Goal: Task Accomplishment & Management: Use online tool/utility

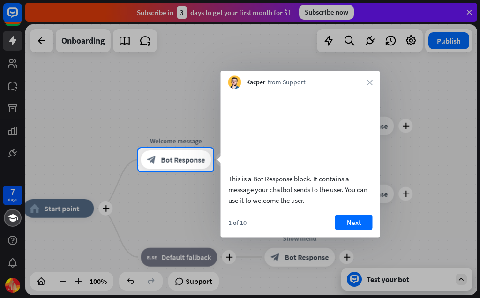
click at [358, 230] on button "Next" at bounding box center [353, 222] width 37 height 15
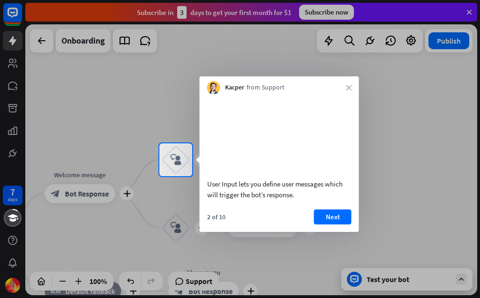
click at [334, 224] on button "Next" at bounding box center [332, 216] width 37 height 15
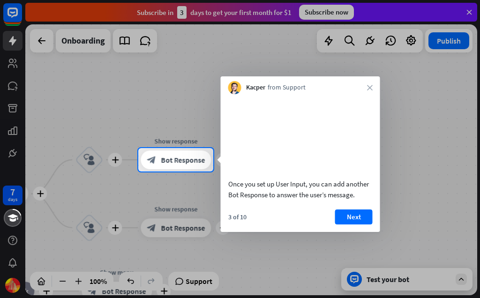
click at [359, 224] on button "Next" at bounding box center [353, 216] width 37 height 15
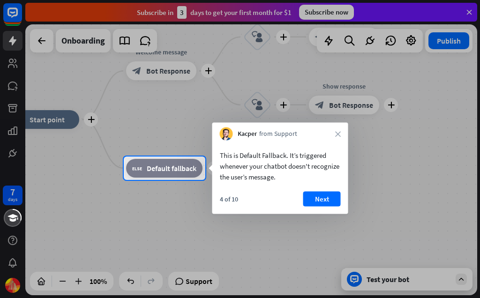
click at [373, 223] on div at bounding box center [240, 239] width 480 height 118
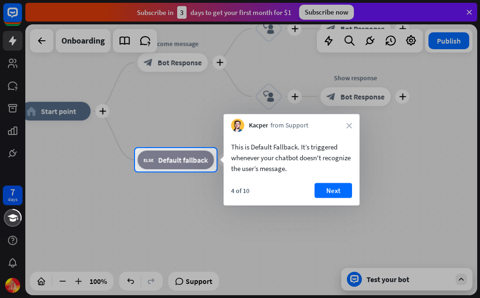
click at [340, 194] on button "Next" at bounding box center [332, 190] width 37 height 15
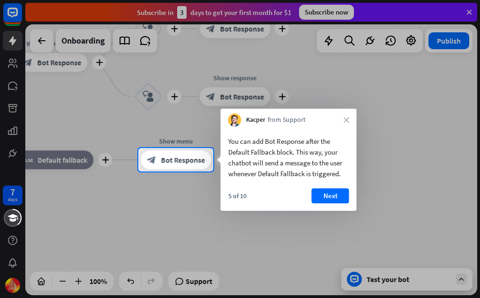
click at [337, 198] on button "Next" at bounding box center [330, 195] width 37 height 15
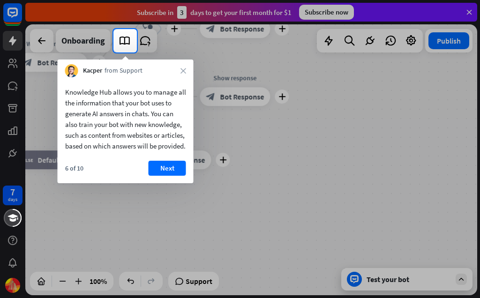
click at [167, 173] on button "Next" at bounding box center [167, 168] width 37 height 15
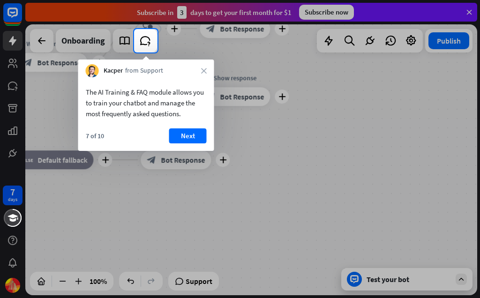
click at [186, 134] on button "Next" at bounding box center [187, 135] width 37 height 15
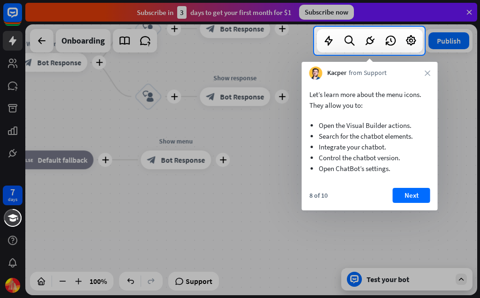
click at [415, 194] on button "Next" at bounding box center [411, 195] width 37 height 15
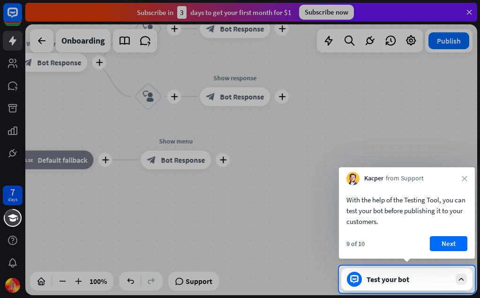
click at [455, 245] on button "Next" at bounding box center [448, 243] width 37 height 15
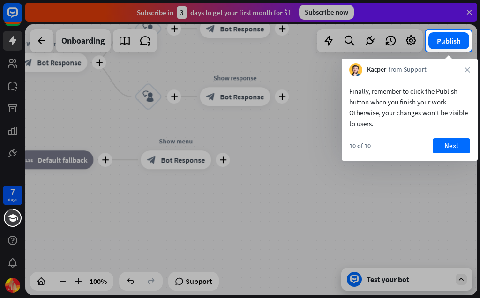
click at [453, 147] on button "Next" at bounding box center [450, 145] width 37 height 15
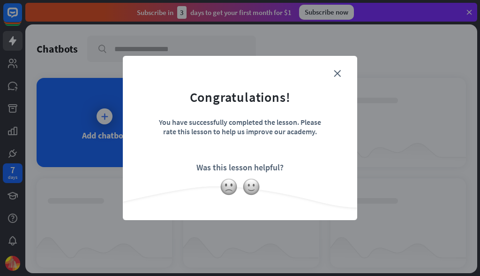
click at [256, 186] on img at bounding box center [251, 187] width 18 height 18
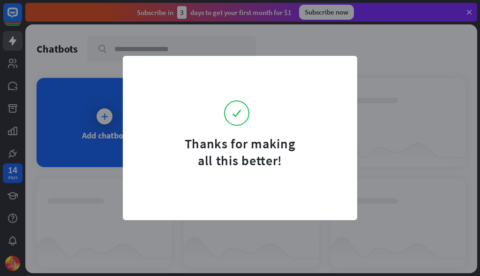
click at [53, 111] on div "Thanks for making all this better!" at bounding box center [240, 138] width 480 height 276
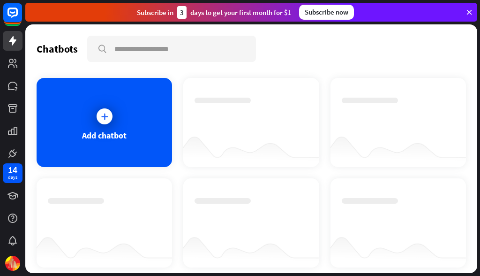
click at [95, 127] on div "Add chatbot" at bounding box center [104, 122] width 135 height 89
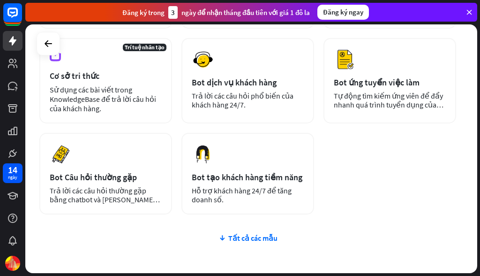
scroll to position [172, 0]
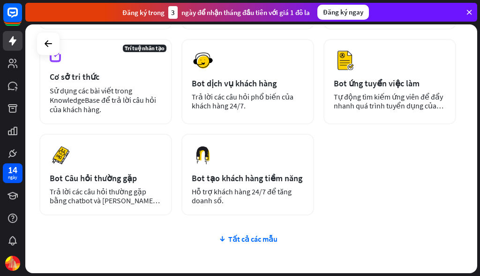
click at [263, 242] on font "Tất cả các mẫu" at bounding box center [252, 238] width 49 height 9
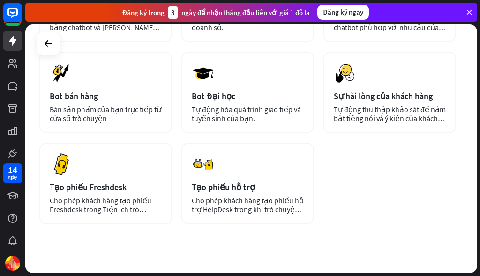
scroll to position [354, 0]
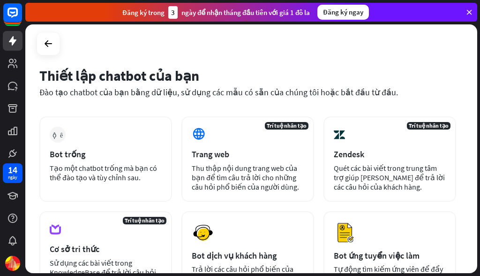
scroll to position [0, 0]
click at [51, 153] on font "Bot trống" at bounding box center [68, 154] width 36 height 11
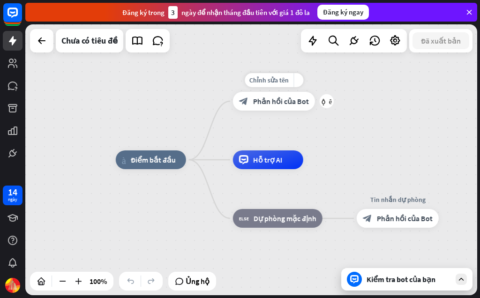
click at [292, 104] on font "Phản hồi của Bot" at bounding box center [281, 101] width 56 height 9
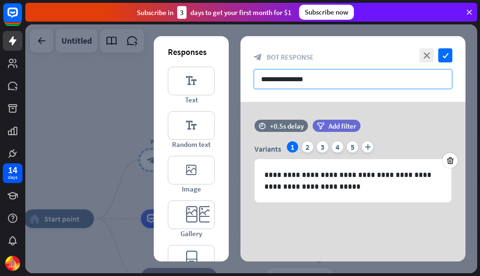
click at [364, 80] on input "**********" at bounding box center [352, 79] width 199 height 20
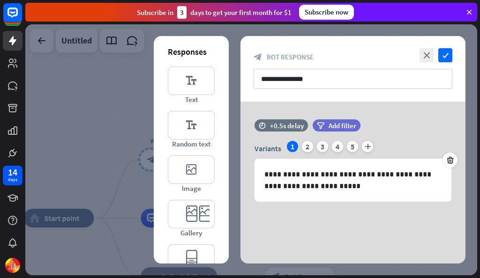
click at [389, 55] on div "block_bot_response Bot Response" at bounding box center [352, 56] width 199 height 9
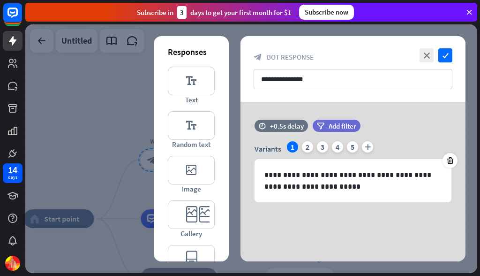
click at [347, 188] on p "**********" at bounding box center [352, 180] width 177 height 23
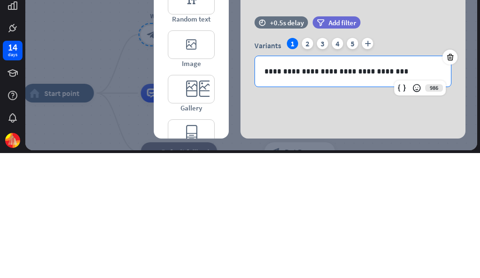
click at [338, 191] on p "**********" at bounding box center [352, 197] width 177 height 12
click at [343, 191] on p "**********" at bounding box center [352, 197] width 177 height 12
click at [391, 191] on p "**********" at bounding box center [352, 197] width 177 height 12
click at [416, 142] on div "time +0.5s delay filter Add filter" at bounding box center [352, 153] width 225 height 22
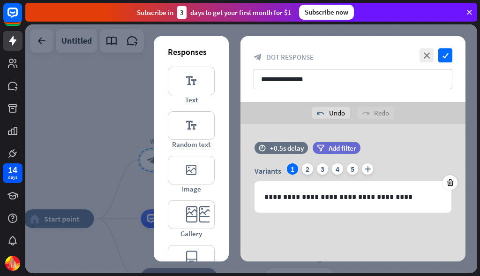
click at [306, 167] on div "2" at bounding box center [307, 168] width 11 height 11
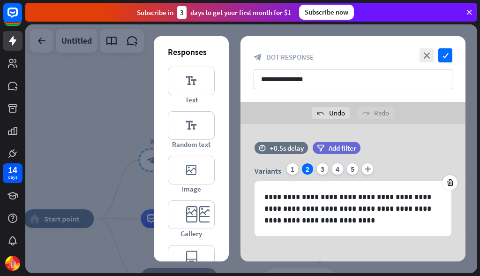
click at [342, 221] on p "**********" at bounding box center [352, 208] width 177 height 35
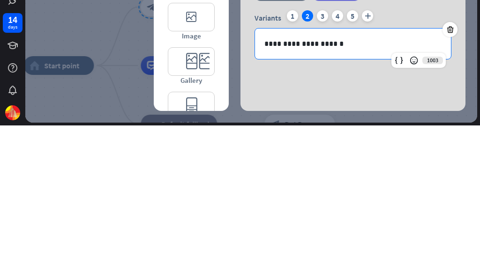
click at [291, 163] on div "1" at bounding box center [292, 168] width 11 height 11
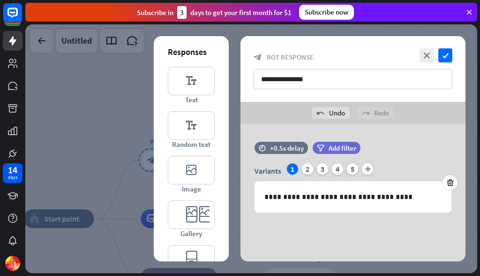
click at [331, 193] on p "**********" at bounding box center [352, 197] width 177 height 12
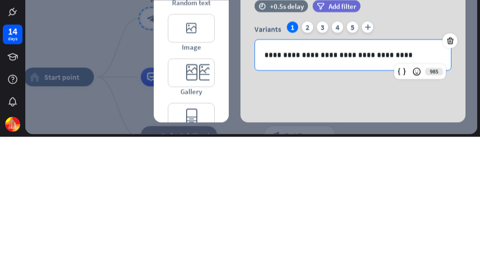
click at [315, 191] on p "**********" at bounding box center [352, 197] width 177 height 12
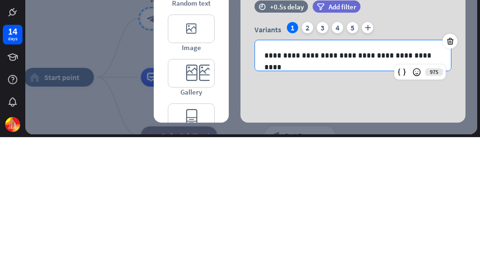
click at [308, 163] on div "2" at bounding box center [307, 168] width 11 height 11
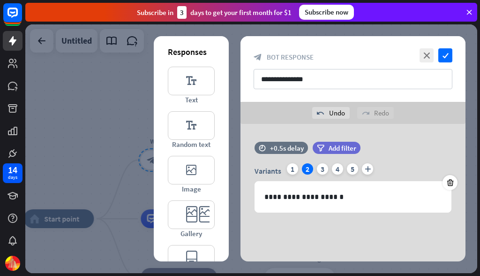
click at [366, 193] on p "**********" at bounding box center [352, 197] width 177 height 12
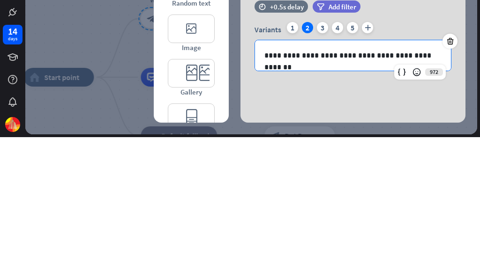
click at [428, 142] on div "time +0.5s delay filter Add filter" at bounding box center [352, 153] width 225 height 22
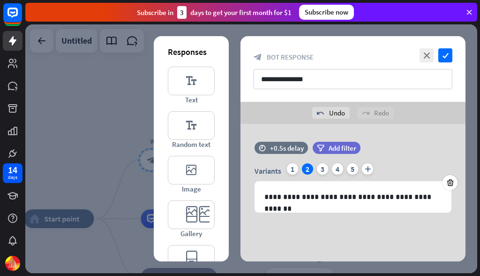
click at [322, 168] on div "3" at bounding box center [322, 168] width 11 height 11
click at [436, 199] on p "**********" at bounding box center [352, 197] width 177 height 12
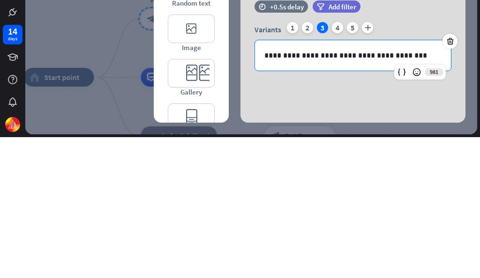
click at [340, 163] on div "4" at bounding box center [337, 168] width 11 height 11
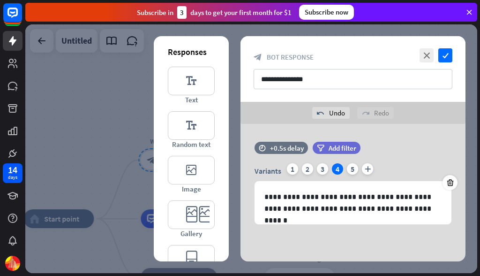
click at [403, 209] on p "**********" at bounding box center [352, 202] width 177 height 23
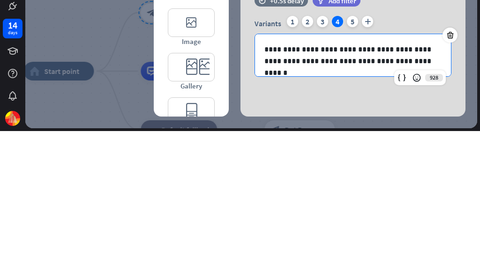
click at [453, 175] on div at bounding box center [449, 182] width 15 height 15
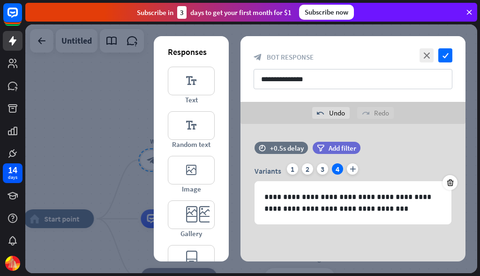
click at [397, 212] on p "**********" at bounding box center [352, 202] width 177 height 23
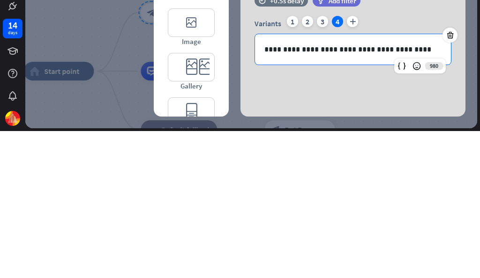
click at [357, 163] on icon "plus" at bounding box center [352, 168] width 11 height 11
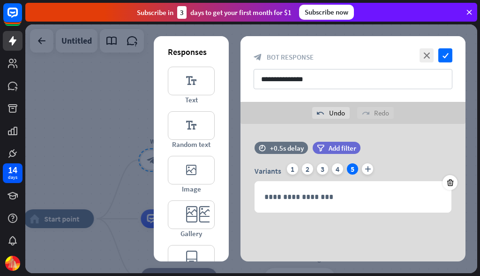
click at [376, 194] on p "**********" at bounding box center [352, 197] width 177 height 12
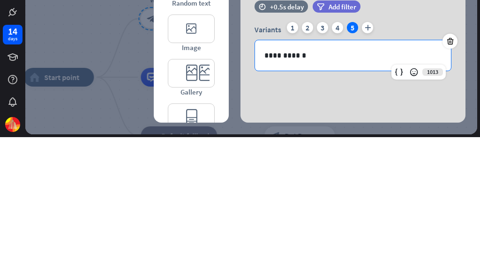
click at [419, 142] on div "time +0.5s delay filter Add filter" at bounding box center [352, 153] width 225 height 22
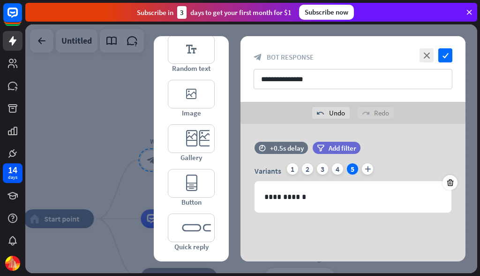
scroll to position [79, 0]
click at [207, 182] on icon "editor_button" at bounding box center [191, 183] width 47 height 29
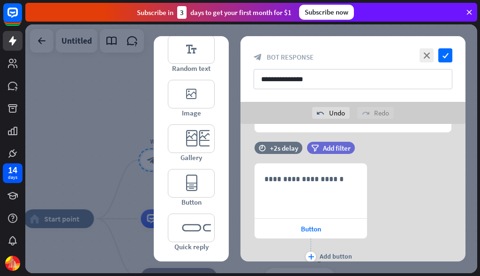
scroll to position [81, 0]
click at [288, 146] on div "+2s delay" at bounding box center [284, 146] width 28 height 9
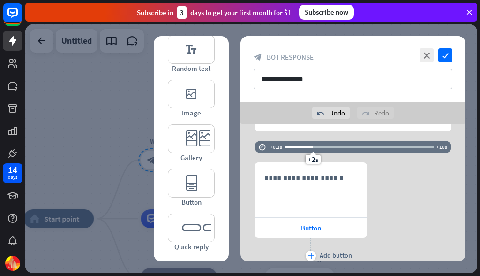
click at [386, 171] on div "**********" at bounding box center [352, 212] width 225 height 101
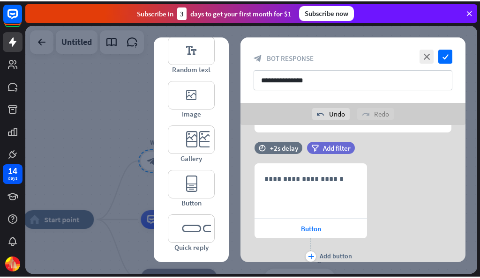
scroll to position [107, 0]
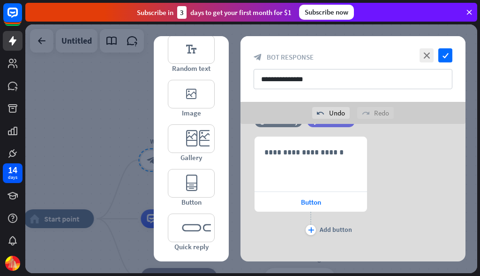
click at [329, 152] on p "**********" at bounding box center [310, 152] width 93 height 12
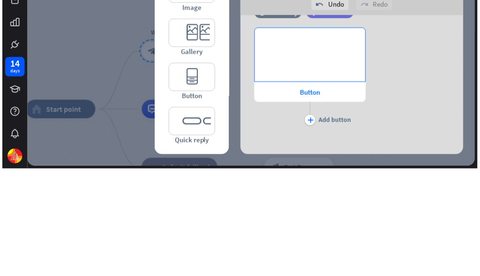
scroll to position [76, 0]
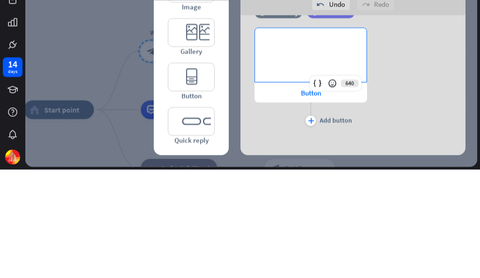
click at [408, 136] on div "**********" at bounding box center [352, 186] width 225 height 101
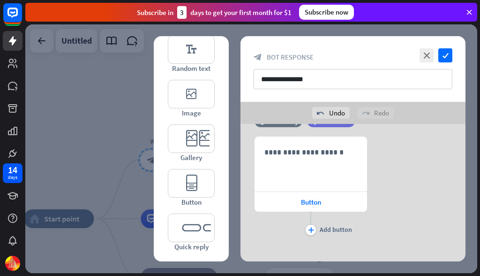
click at [245, 161] on div at bounding box center [240, 163] width 15 height 15
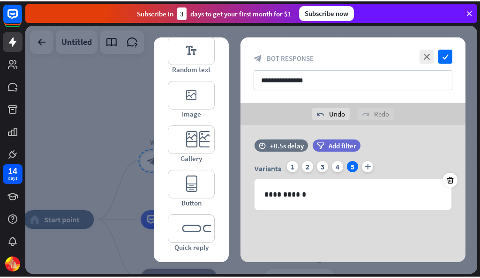
scroll to position [3, 0]
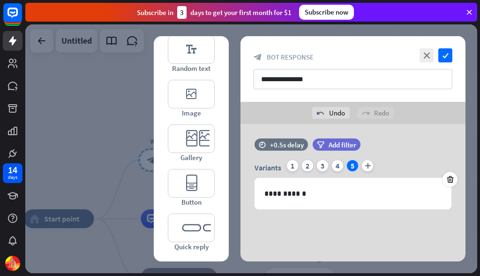
click at [295, 164] on div "1" at bounding box center [292, 165] width 11 height 11
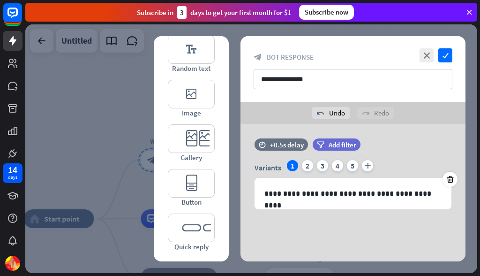
click at [309, 164] on div "2" at bounding box center [307, 165] width 11 height 11
click at [325, 164] on div "3" at bounding box center [322, 165] width 11 height 11
click at [337, 163] on div "4" at bounding box center [337, 165] width 11 height 11
click at [353, 163] on div "5" at bounding box center [352, 165] width 11 height 11
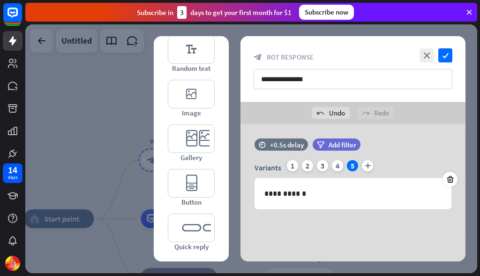
click at [344, 186] on div "**********" at bounding box center [353, 193] width 196 height 30
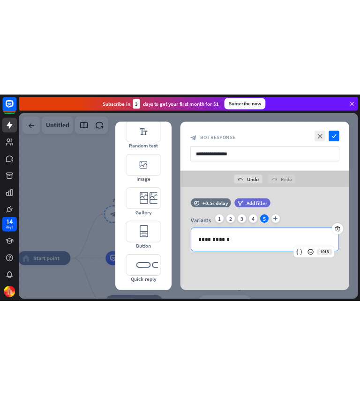
scroll to position [0, 0]
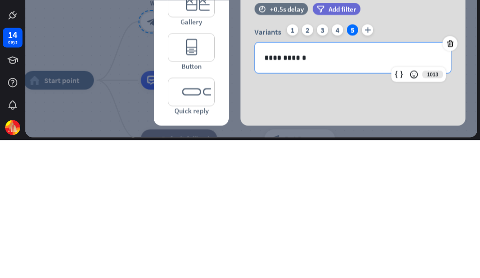
click at [367, 190] on p "**********" at bounding box center [352, 196] width 177 height 12
click at [429, 141] on div "time +0.5s delay filter Add filter" at bounding box center [352, 152] width 225 height 22
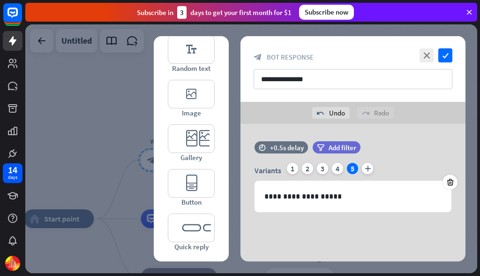
click at [447, 52] on icon "check" at bounding box center [445, 55] width 14 height 14
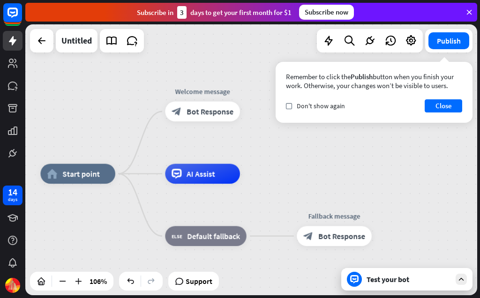
click at [454, 101] on button "Close" at bounding box center [443, 105] width 37 height 13
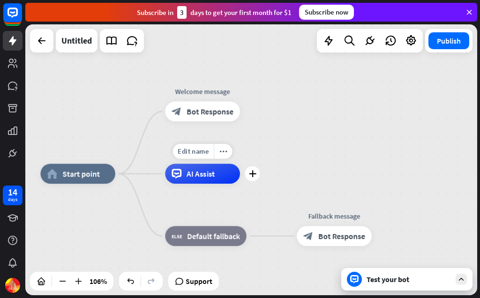
click at [218, 171] on div "AI Assist" at bounding box center [202, 174] width 75 height 20
click at [289, 105] on div "home_2 Start point Welcome message block_bot_response Bot Response Edit name mo…" at bounding box center [251, 159] width 452 height 271
click at [223, 113] on span "Bot Response" at bounding box center [209, 111] width 47 height 10
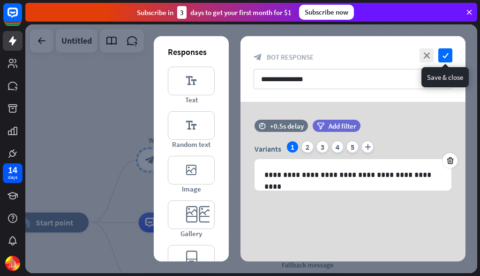
click at [449, 52] on icon "check" at bounding box center [445, 55] width 14 height 14
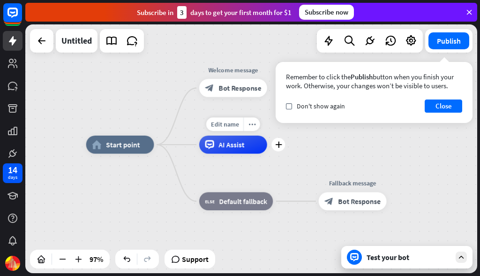
click at [441, 101] on button "Close" at bounding box center [443, 105] width 37 height 13
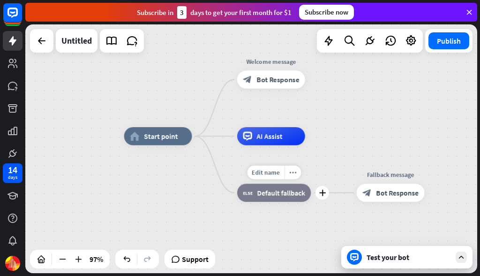
click at [291, 192] on span "Default fallback" at bounding box center [281, 192] width 48 height 9
click at [400, 194] on span "Bot Response" at bounding box center [397, 192] width 43 height 9
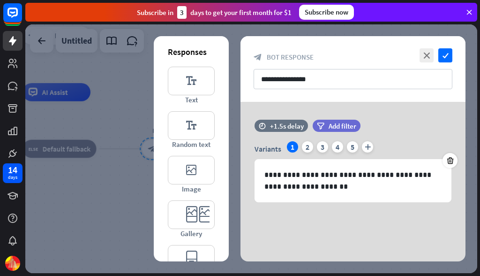
click at [392, 231] on div "**********" at bounding box center [352, 172] width 225 height 141
click at [448, 51] on icon "check" at bounding box center [445, 55] width 14 height 14
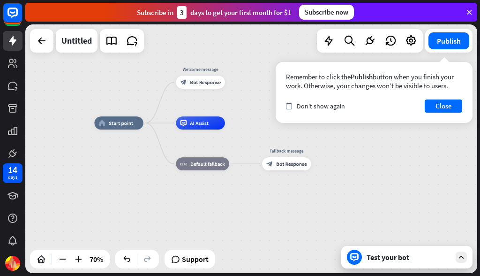
click at [388, 267] on div "Test your bot" at bounding box center [406, 257] width 131 height 22
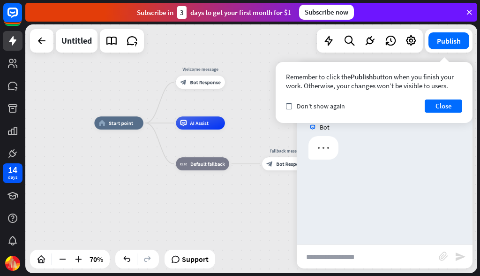
click at [443, 108] on button "Close" at bounding box center [443, 105] width 37 height 13
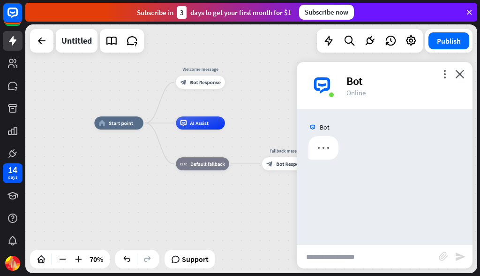
click at [355, 83] on div "Bot" at bounding box center [403, 81] width 115 height 15
click at [75, 42] on div "Untitled" at bounding box center [76, 40] width 30 height 23
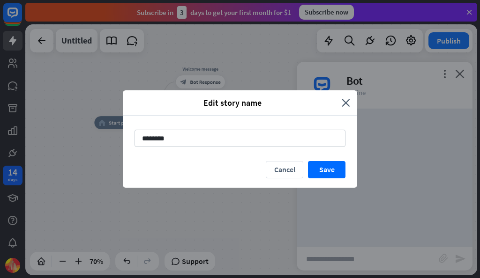
click at [417, 74] on div "Edit story name close ******** Cancel Save" at bounding box center [240, 139] width 480 height 278
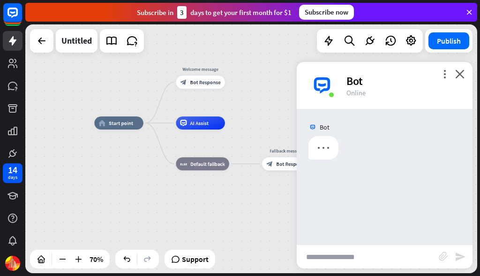
click at [76, 41] on div "Untitled" at bounding box center [76, 40] width 30 height 23
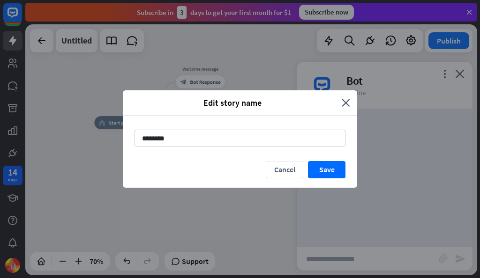
click at [320, 67] on div "Edit story name close ******** Cancel Save" at bounding box center [240, 139] width 480 height 278
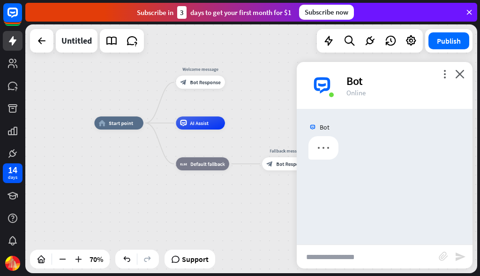
click at [82, 45] on div "Untitled" at bounding box center [76, 40] width 30 height 23
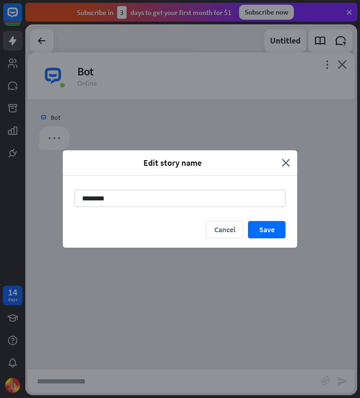
click at [287, 158] on icon "close" at bounding box center [286, 162] width 8 height 11
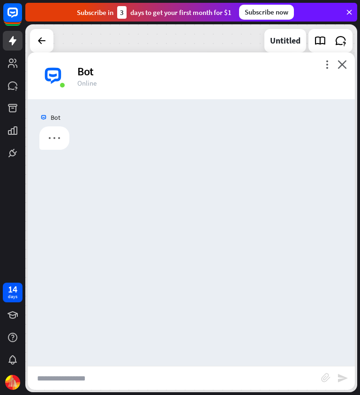
click at [198, 275] on input "text" at bounding box center [174, 378] width 293 height 23
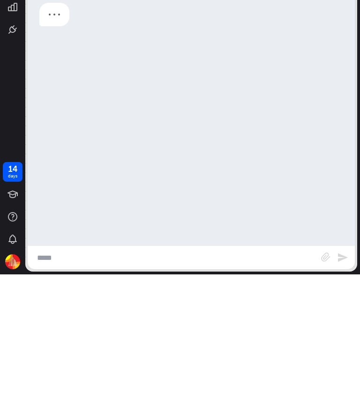
type input "*****"
click at [268, 140] on div "Bot" at bounding box center [191, 234] width 327 height 270
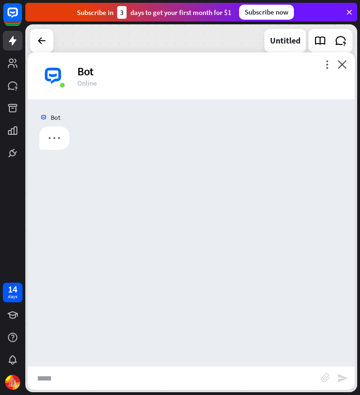
click at [343, 275] on icon "send" at bounding box center [342, 378] width 11 height 11
click at [53, 138] on div at bounding box center [54, 138] width 30 height 23
click at [339, 65] on icon "close" at bounding box center [341, 64] width 9 height 9
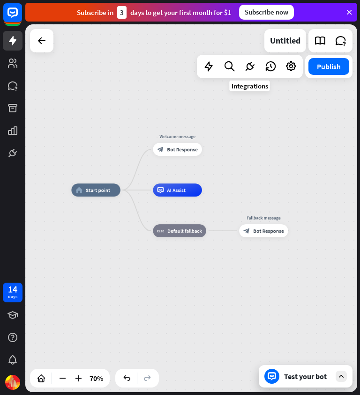
click at [246, 69] on icon at bounding box center [250, 66] width 12 height 12
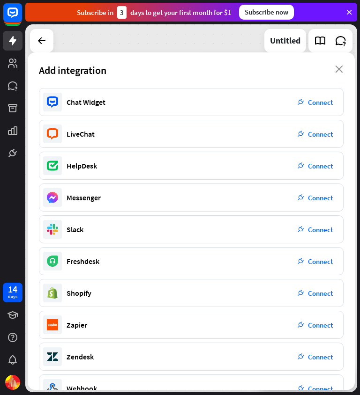
click at [342, 69] on icon "close" at bounding box center [339, 69] width 8 height 7
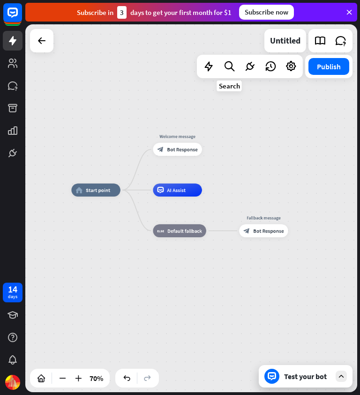
click at [230, 65] on icon at bounding box center [229, 66] width 13 height 12
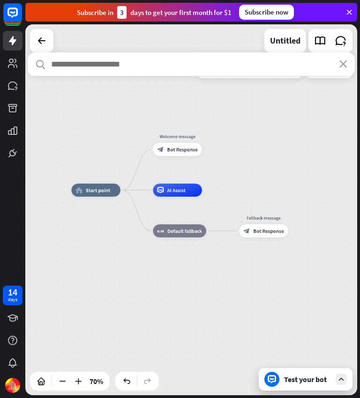
click at [344, 63] on icon "close" at bounding box center [343, 63] width 8 height 7
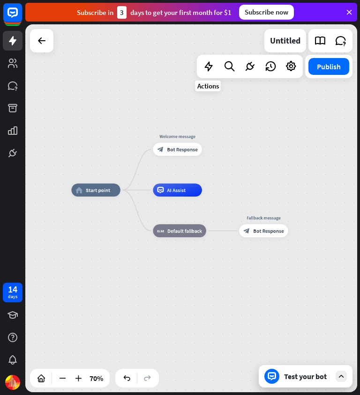
click at [207, 71] on icon at bounding box center [208, 66] width 12 height 12
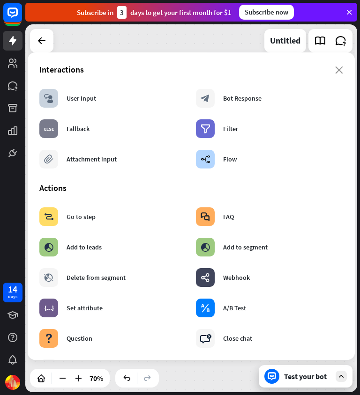
click at [50, 165] on div "block_attachment" at bounding box center [48, 159] width 19 height 19
click at [53, 161] on div "block_attachment" at bounding box center [48, 159] width 19 height 19
click at [52, 162] on icon "block_attachment" at bounding box center [48, 159] width 9 height 9
click at [44, 162] on div "block_attachment" at bounding box center [48, 159] width 19 height 19
click at [52, 96] on icon "block_user_input" at bounding box center [48, 98] width 9 height 9
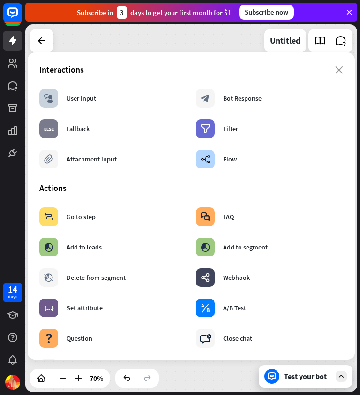
click at [83, 94] on div "User Input" at bounding box center [82, 98] width 30 height 8
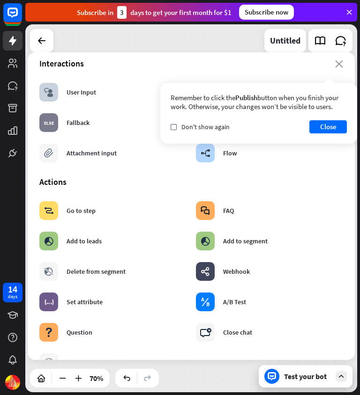
scroll to position [4, 0]
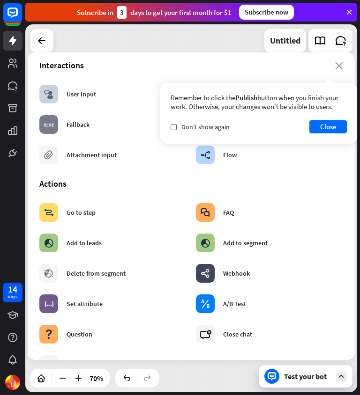
click at [335, 126] on button "Close" at bounding box center [327, 126] width 37 height 13
click at [52, 91] on icon "block_user_input" at bounding box center [48, 93] width 9 height 9
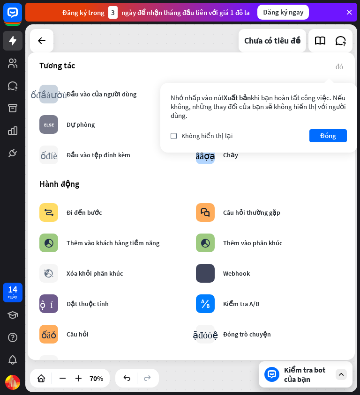
click at [332, 135] on font "Đóng" at bounding box center [328, 135] width 16 height 9
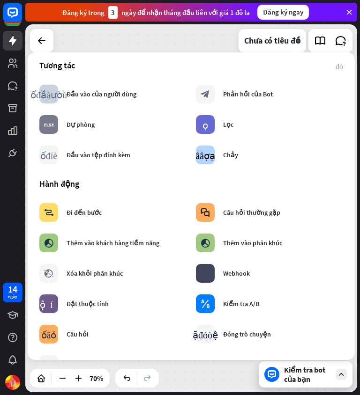
click at [166, 89] on div "khối_đầu_vào_người_dùng Đầu vào của người dùng" at bounding box center [113, 94] width 156 height 28
click at [176, 81] on div "khối_đầu_vào_người_dùng Đầu vào của người dùng" at bounding box center [113, 94] width 156 height 28
click at [174, 85] on div "khối_đầu_vào_người_dùng Đầu vào của người dùng" at bounding box center [113, 94] width 156 height 28
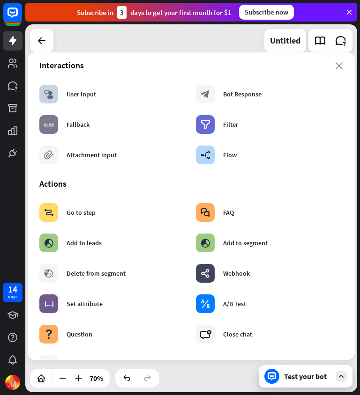
click at [43, 95] on div "block_user_input" at bounding box center [48, 94] width 19 height 19
click at [346, 59] on div "close Interactions block_user_input User Input block_bot_response Bot Response …" at bounding box center [191, 206] width 327 height 308
click at [340, 63] on icon "close" at bounding box center [339, 65] width 8 height 7
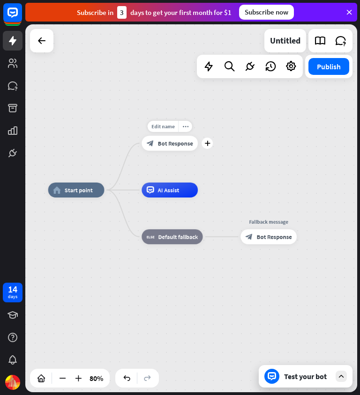
click at [208, 141] on icon "plus" at bounding box center [207, 143] width 6 height 5
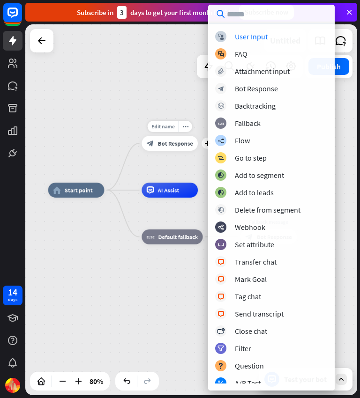
click at [198, 136] on div "Edit name more_horiz plus block_bot_response Bot Response" at bounding box center [170, 143] width 56 height 15
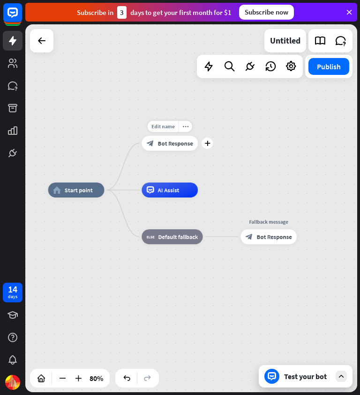
click at [209, 140] on div "plus" at bounding box center [206, 143] width 11 height 11
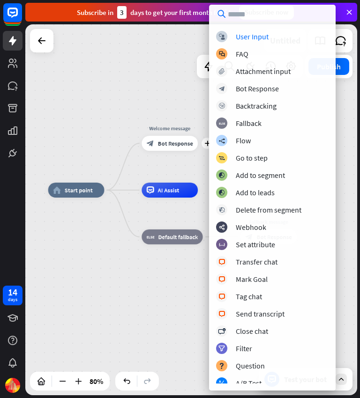
click at [275, 32] on div "block_user_input User Input" at bounding box center [272, 36] width 112 height 11
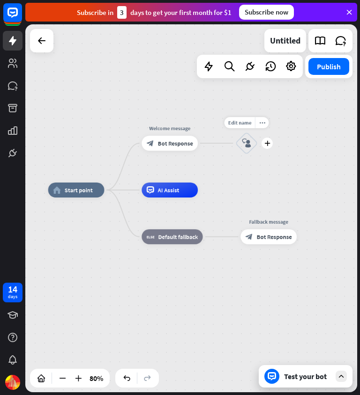
click at [248, 144] on icon "block_user_input" at bounding box center [246, 143] width 9 height 9
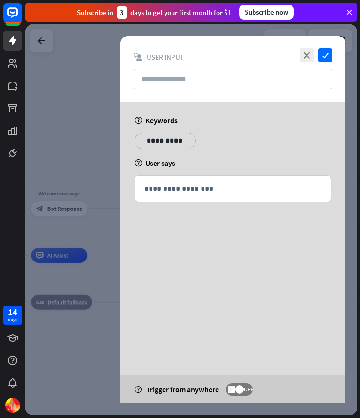
click at [234, 182] on div "**********" at bounding box center [233, 189] width 196 height 26
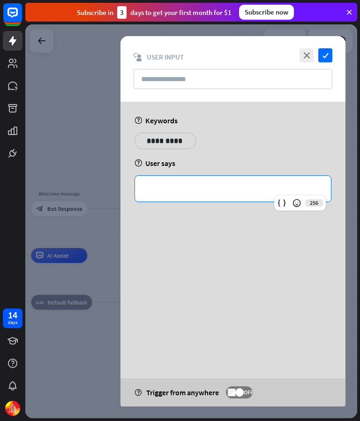
click at [273, 142] on div "**********" at bounding box center [233, 144] width 202 height 23
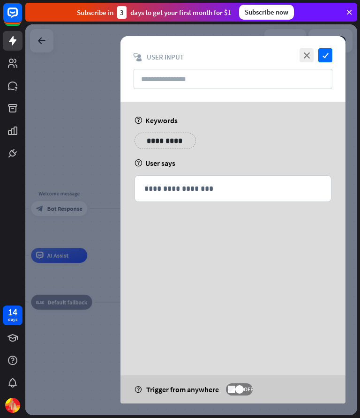
click at [158, 186] on p "**********" at bounding box center [232, 189] width 177 height 12
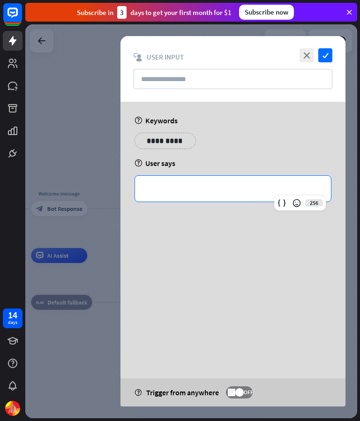
click at [233, 126] on div "**********" at bounding box center [232, 175] width 225 height 147
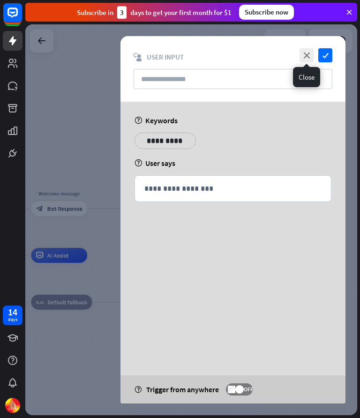
click at [302, 52] on icon "close" at bounding box center [306, 55] width 14 height 14
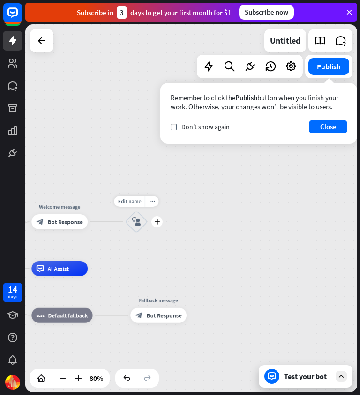
click at [151, 201] on icon "more_horiz" at bounding box center [152, 202] width 6 height 6
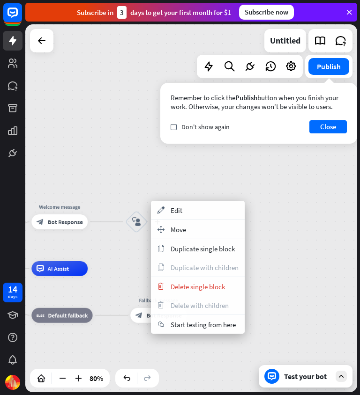
click at [221, 275] on span "Delete single block" at bounding box center [198, 287] width 54 height 9
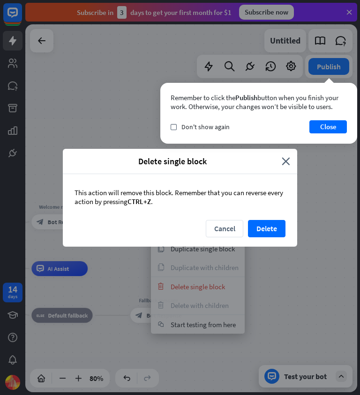
click at [269, 230] on button "Delete" at bounding box center [266, 228] width 37 height 17
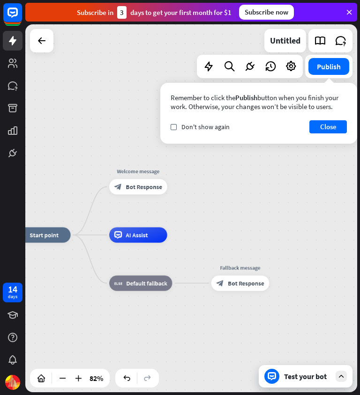
click at [319, 131] on button "Close" at bounding box center [327, 126] width 37 height 13
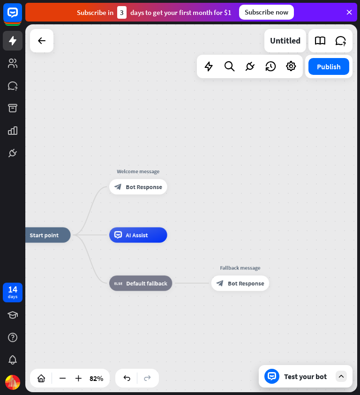
click at [296, 69] on icon at bounding box center [291, 66] width 12 height 12
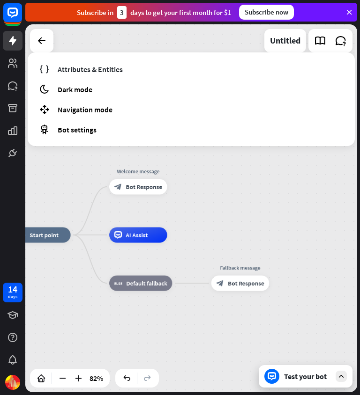
click at [51, 89] on div "moon Dark mode" at bounding box center [191, 89] width 312 height 18
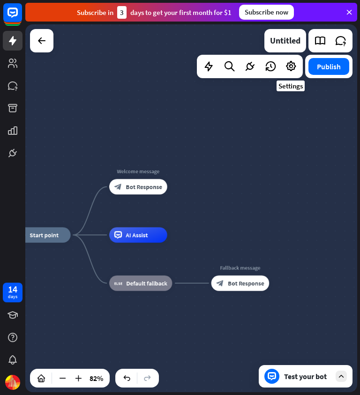
click at [295, 63] on icon at bounding box center [291, 66] width 12 height 12
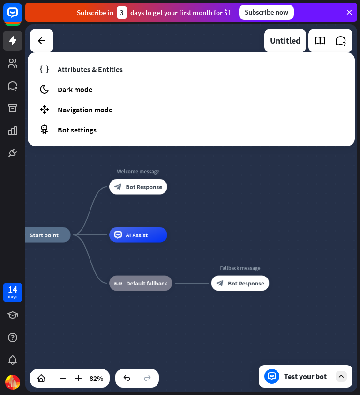
click at [63, 168] on div "home_2 Start point Welcome message block_bot_response Bot Response AI Assist bl…" at bounding box center [191, 208] width 332 height 368
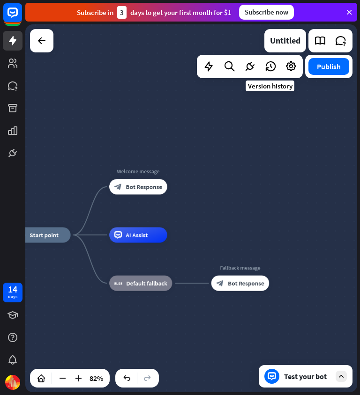
click at [270, 62] on icon at bounding box center [270, 66] width 12 height 12
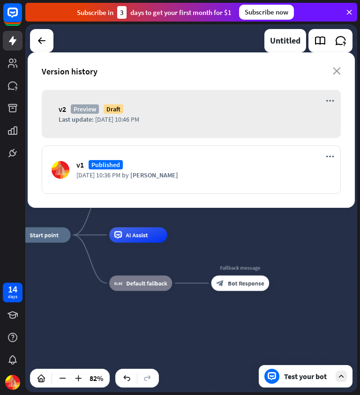
click at [338, 71] on icon "close" at bounding box center [337, 70] width 8 height 7
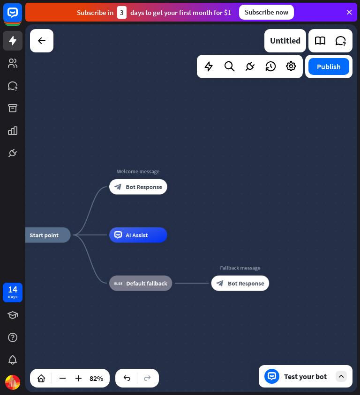
click at [254, 65] on icon at bounding box center [250, 66] width 12 height 12
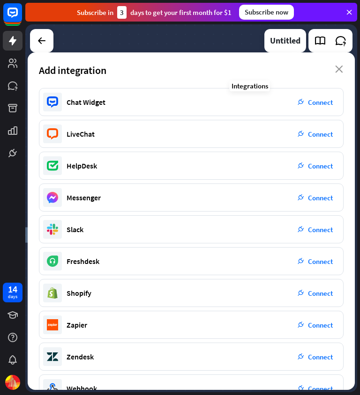
click at [345, 62] on div "Add integration close" at bounding box center [191, 70] width 327 height 36
click at [339, 67] on icon "close" at bounding box center [339, 69] width 8 height 7
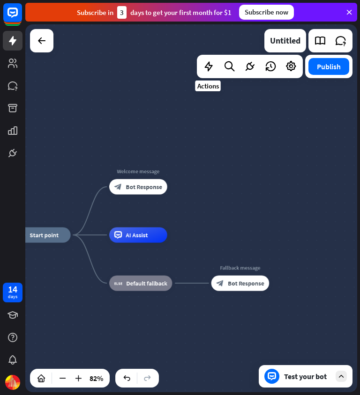
click at [212, 71] on icon at bounding box center [208, 66] width 12 height 12
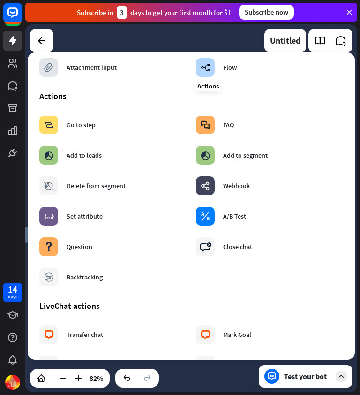
scroll to position [94, 0]
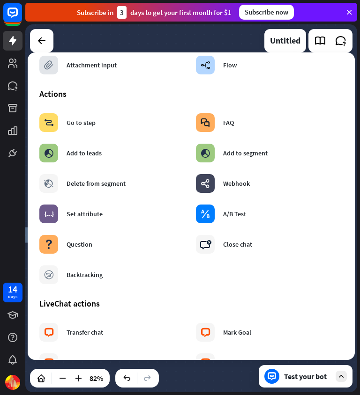
click at [89, 261] on div "block_backtracking Backtracking" at bounding box center [113, 275] width 156 height 28
click at [48, 247] on icon "block_question" at bounding box center [48, 244] width 9 height 9
click at [47, 243] on icon "block_question" at bounding box center [48, 244] width 9 height 9
click at [222, 43] on div "Untitled" at bounding box center [191, 40] width 332 height 33
click at [254, 40] on div "Untitled" at bounding box center [191, 40] width 332 height 33
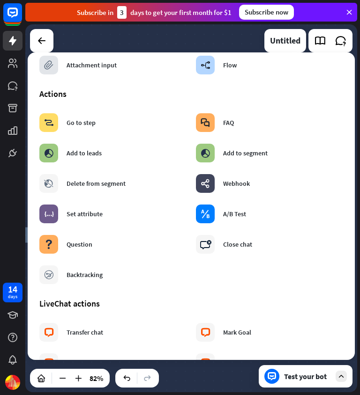
click at [218, 275] on div "home_2 Start point Welcome message block_bot_response Bot Response AI Assist bl…" at bounding box center [150, 387] width 274 height 304
click at [284, 275] on div "Test your bot" at bounding box center [307, 376] width 47 height 9
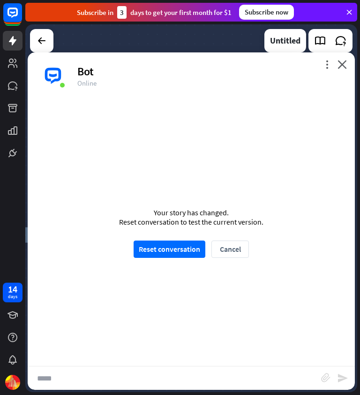
click at [150, 250] on button "Reset conversation" at bounding box center [170, 249] width 72 height 17
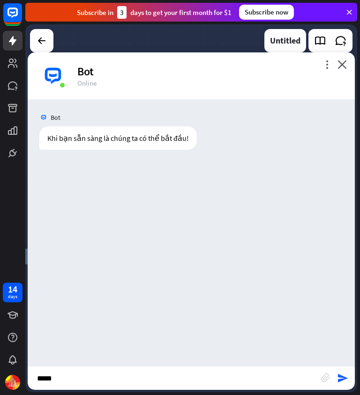
click at [335, 275] on div "block_attachment" at bounding box center [329, 378] width 16 height 11
click at [343, 275] on icon "send" at bounding box center [342, 378] width 11 height 11
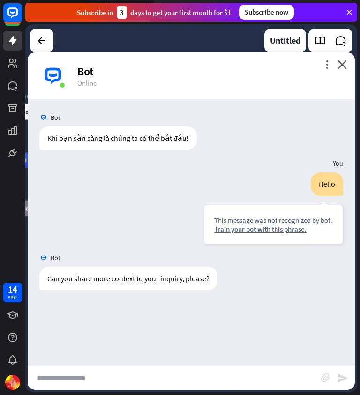
click at [66, 275] on input "text" at bounding box center [174, 378] width 293 height 23
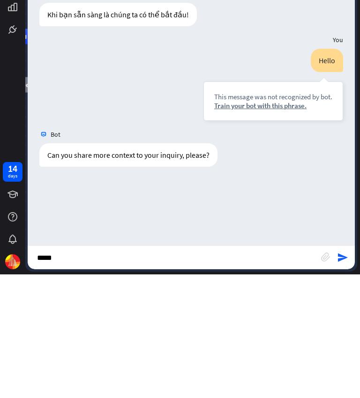
type input "*****"
click at [293, 191] on div "Bot Khi bạn sẵn sàng là chúng ta có thể bắt đầu! [DATE] 10:47 PM Show JSON You …" at bounding box center [191, 234] width 327 height 270
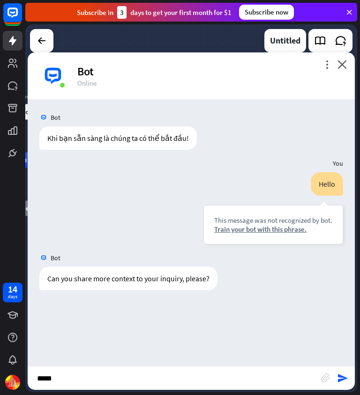
click at [344, 275] on icon "send" at bounding box center [342, 378] width 11 height 11
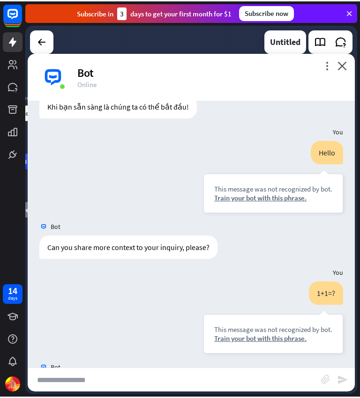
scroll to position [79, 0]
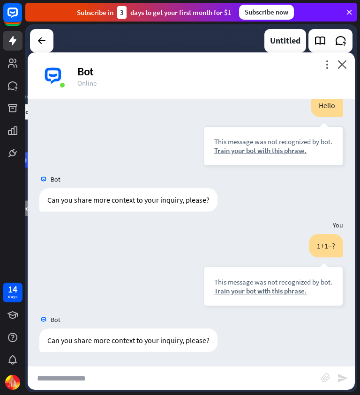
click at [287, 275] on div "Train your bot with this phrase." at bounding box center [273, 291] width 118 height 9
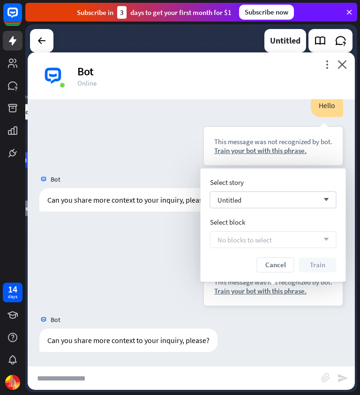
click at [291, 198] on div "Untitled arrow_down" at bounding box center [273, 200] width 127 height 17
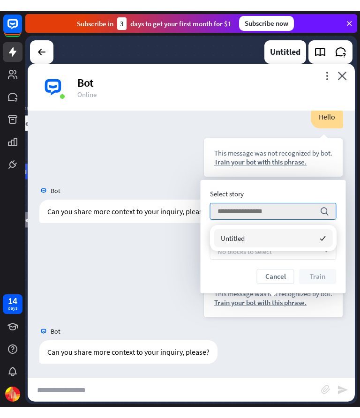
scroll to position [76, 0]
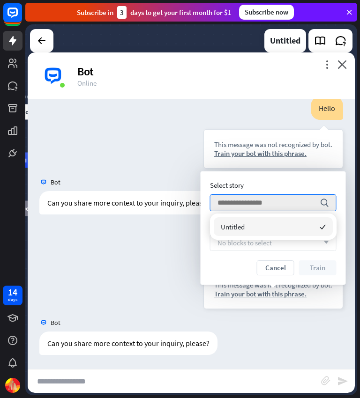
click at [290, 187] on div "Select story" at bounding box center [273, 185] width 127 height 9
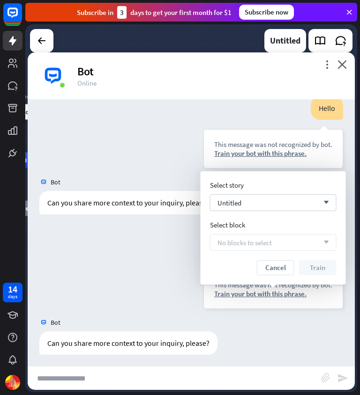
click at [297, 236] on div "No blocks to select arrow_down" at bounding box center [273, 242] width 127 height 17
click at [284, 250] on div "No blocks to select arrow_down" at bounding box center [273, 242] width 127 height 17
click at [333, 238] on div "No blocks to select arrow_down" at bounding box center [273, 242] width 127 height 17
click at [282, 265] on button "Cancel" at bounding box center [275, 268] width 37 height 15
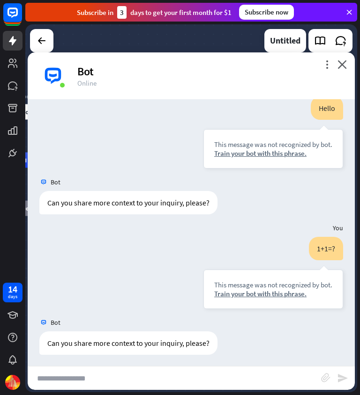
click at [342, 61] on icon "close" at bounding box center [341, 64] width 9 height 9
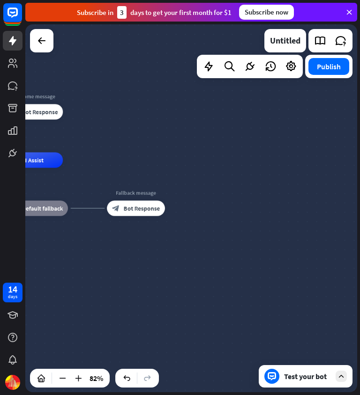
click at [344, 37] on icon at bounding box center [341, 41] width 12 height 12
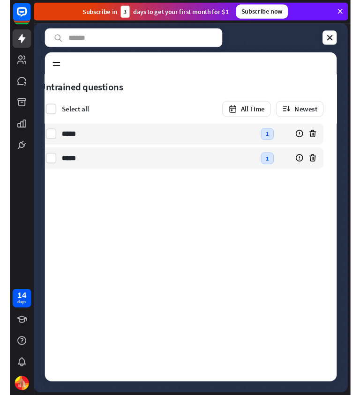
scroll to position [0, 20]
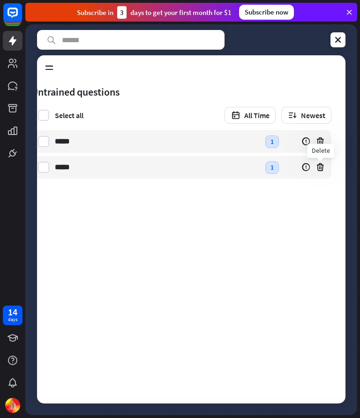
click at [340, 40] on icon at bounding box center [337, 39] width 9 height 9
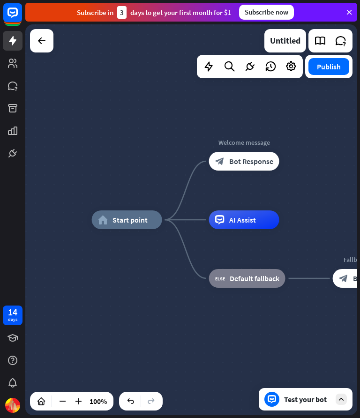
click at [0, 0] on icon at bounding box center [0, 0] width 0 height 0
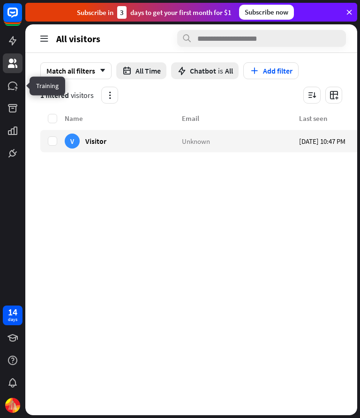
click at [0, 0] on icon at bounding box center [0, 0] width 0 height 0
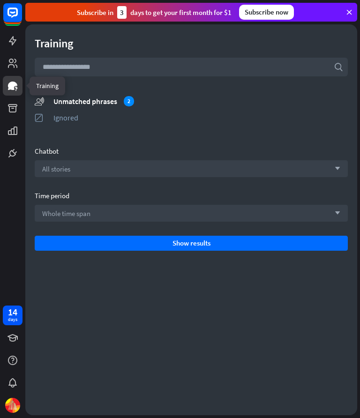
click at [68, 66] on input "text" at bounding box center [191, 67] width 313 height 19
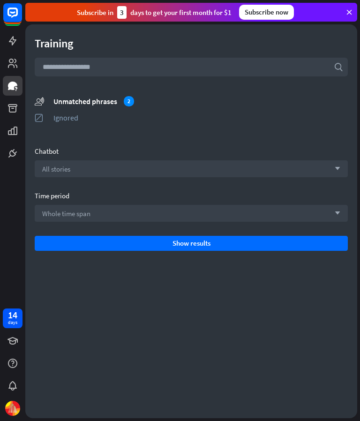
click at [52, 175] on div "All stories arrow_down" at bounding box center [191, 168] width 313 height 17
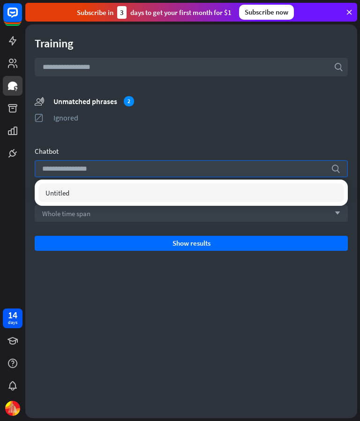
click at [54, 193] on span "Untitled" at bounding box center [57, 192] width 24 height 9
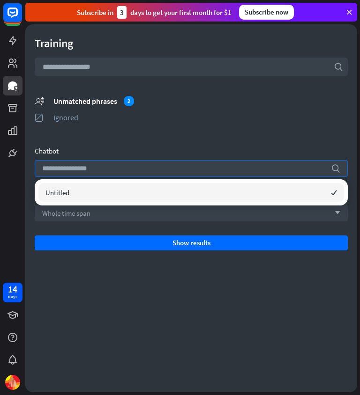
click at [218, 190] on div "Untitled checked" at bounding box center [190, 192] width 305 height 19
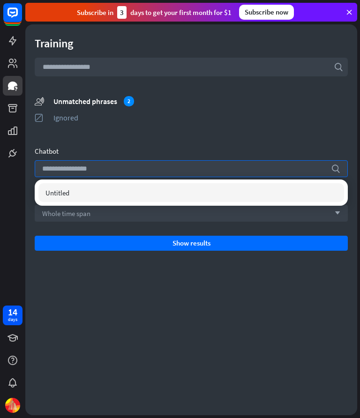
click at [257, 149] on div "Chatbot" at bounding box center [191, 151] width 313 height 9
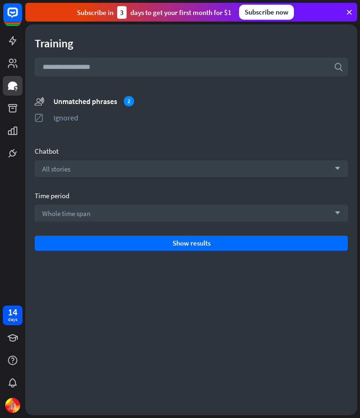
click at [323, 70] on input "text" at bounding box center [191, 67] width 313 height 19
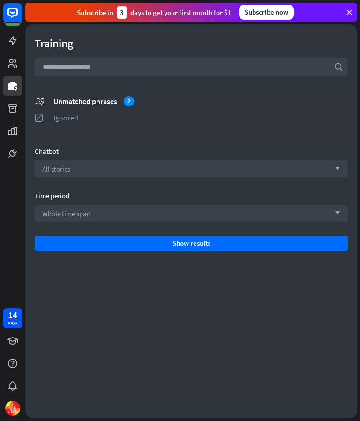
click at [0, 0] on icon at bounding box center [0, 0] width 0 height 0
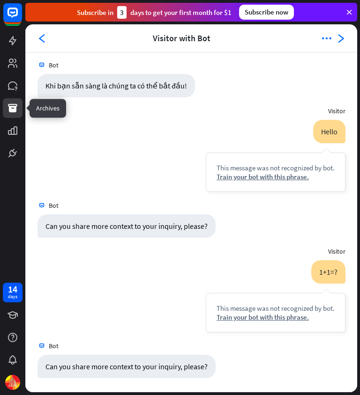
scroll to position [6, 0]
click at [0, 0] on icon at bounding box center [0, 0] width 0 height 0
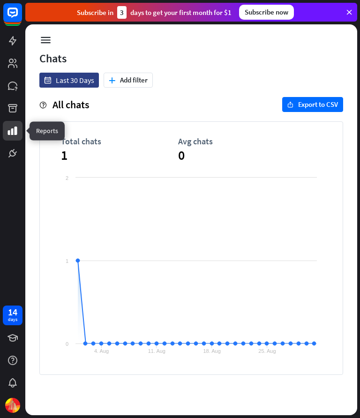
click at [0, 0] on icon at bounding box center [0, 0] width 0 height 0
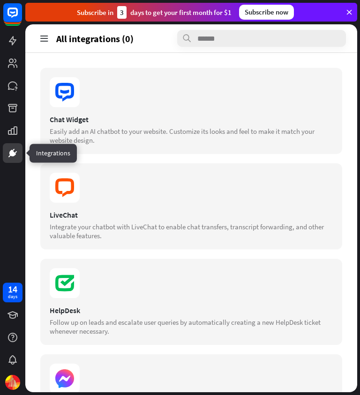
click at [3, 63] on link at bounding box center [13, 63] width 20 height 20
